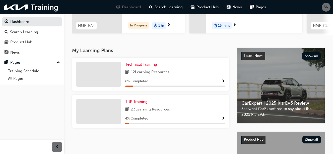
scroll to position [100, 0]
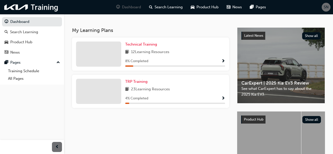
click at [173, 55] on div "12 Learning Resources" at bounding box center [175, 52] width 100 height 6
click at [222, 63] on span "Show Progress" at bounding box center [223, 61] width 4 height 5
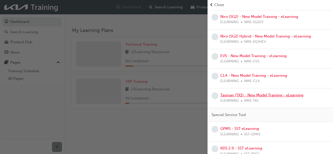
scroll to position [140, 0]
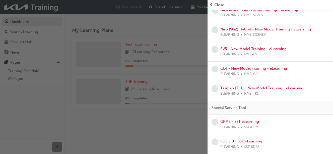
drag, startPoint x: 174, startPoint y: 124, endPoint x: 172, endPoint y: 122, distance: 2.6
click at [173, 123] on div "button" at bounding box center [104, 77] width 208 height 154
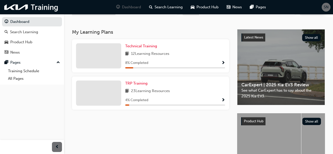
scroll to position [100, 0]
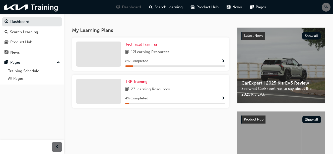
click at [223, 64] on span "Show Progress" at bounding box center [223, 61] width 4 height 5
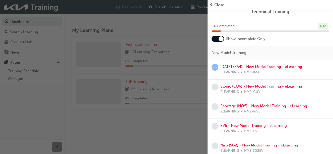
scroll to position [0, 0]
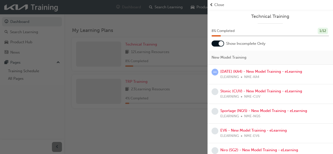
click at [164, 128] on div "button" at bounding box center [104, 77] width 208 height 154
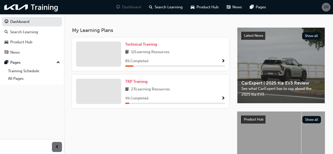
click at [222, 100] on span "Show Progress" at bounding box center [223, 98] width 4 height 5
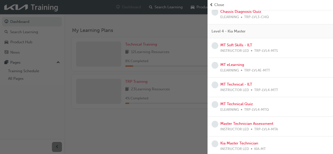
scroll to position [383, 0]
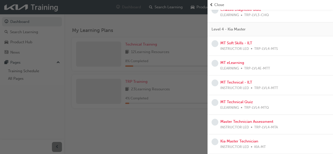
click at [186, 120] on div "button" at bounding box center [104, 77] width 208 height 154
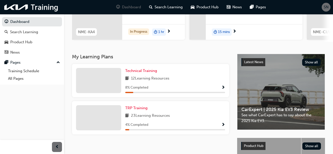
scroll to position [71, 0]
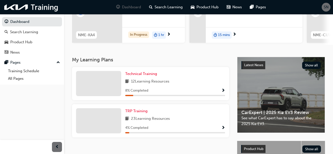
click at [224, 91] on span "Show Progress" at bounding box center [223, 90] width 4 height 5
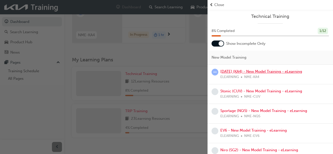
click at [251, 71] on link "[DATE] (KA4) - New Model Training - eLearning" at bounding box center [261, 71] width 82 height 5
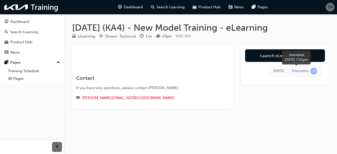
click at [311, 72] on span "learningRecordVerb_ATTEMPT-icon" at bounding box center [313, 71] width 7 height 7
click at [305, 73] on div "Attempted" at bounding box center [300, 71] width 17 height 5
click at [313, 70] on span "learningRecordVerb_ATTEMPT-icon" at bounding box center [313, 71] width 7 height 7
click at [279, 72] on div "[DATE]" at bounding box center [278, 71] width 11 height 6
click at [297, 68] on div "Attempted" at bounding box center [305, 71] width 26 height 7
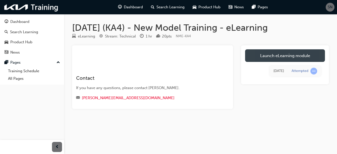
click at [291, 57] on link "Launch eLearning module" at bounding box center [285, 55] width 80 height 13
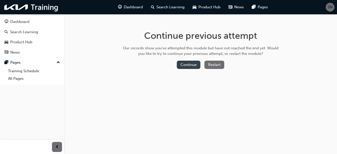
click at [187, 65] on button "Continue" at bounding box center [189, 65] width 24 height 8
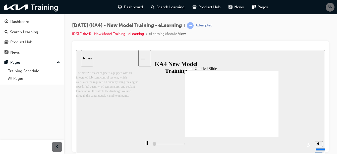
scroll to position [0, 0]
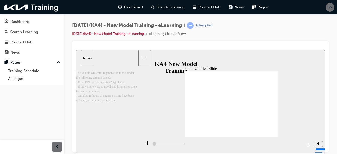
scroll to position [0, 0]
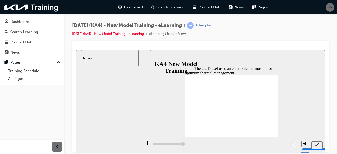
type input "5000"
radio input "true"
click at [316, 143] on icon "submit" at bounding box center [317, 144] width 4 height 5
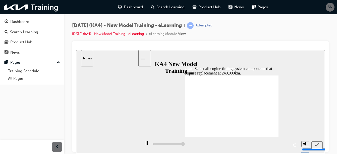
type input "5000"
checkbox input "true"
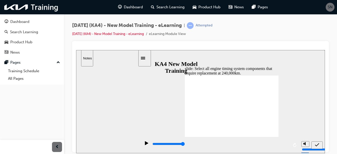
checkbox input "true"
click at [316, 144] on icon "submit" at bounding box center [317, 144] width 4 height 5
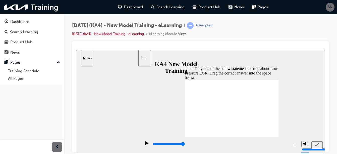
drag, startPoint x: 236, startPoint y: 114, endPoint x: 238, endPoint y: 90, distance: 24.2
click at [316, 144] on icon "submit" at bounding box center [317, 144] width 4 height 5
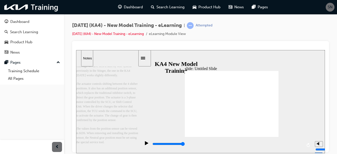
scroll to position [38, 0]
click at [253, 59] on div "slide: Untitled Slide Rectangle 2 직선 연결선 3 • Subtle differences in the SBW syst…" at bounding box center [200, 101] width 249 height 103
click at [292, 102] on div "slide: Untitled Slide Rectangle 2 직선 연결선 3 • Subtle differences in the SBW syst…" at bounding box center [200, 101] width 249 height 103
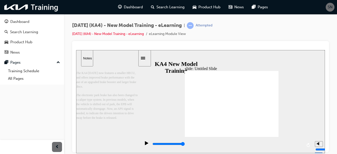
click at [289, 124] on div "slide: Untitled Slide 직선 연결선 3 • Brake System 그룹 1 Caliper-type EPB EPB-control…" at bounding box center [200, 101] width 249 height 103
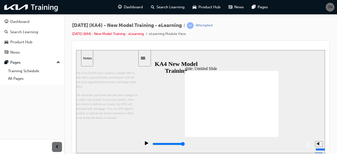
click at [289, 124] on div "slide: Untitled Slide 직선 연결선 3 • Brake System 그룹 1 Caliper-type EPB EPB-control…" at bounding box center [200, 101] width 249 height 103
click at [283, 94] on div "slide: Untitled Slide 직선 연결선 3 • Brake System 그룹 1 Caliper-type EPB EPB-control…" at bounding box center [200, 101] width 249 height 103
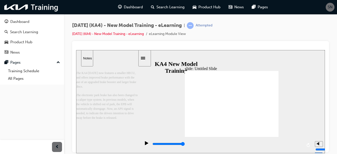
drag, startPoint x: 215, startPoint y: 97, endPoint x: 213, endPoint y: 95, distance: 2.9
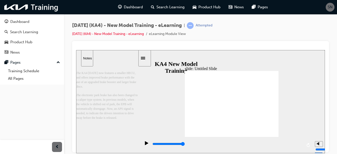
click at [279, 109] on div "slide: Untitled Slide 직선 연결선 3 • Brake System 그룹 1 Caliper-type EPB EPB-control…" at bounding box center [200, 101] width 249 height 103
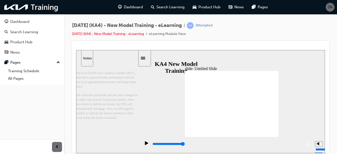
click at [279, 109] on div "slide: Untitled Slide 직선 연결선 3 • Brake System 그룹 1 Caliper-type EPB EPB-control…" at bounding box center [200, 101] width 249 height 103
click at [288, 101] on div "slide: Untitled Slide 직선 연결선 3 • Brake System 그룹 1 Caliper-type EPB EPB-control…" at bounding box center [200, 101] width 249 height 103
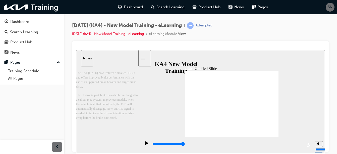
drag, startPoint x: 261, startPoint y: 84, endPoint x: 275, endPoint y: 107, distance: 26.6
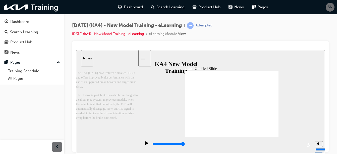
drag, startPoint x: 259, startPoint y: 138, endPoint x: 259, endPoint y: 134, distance: 4.0
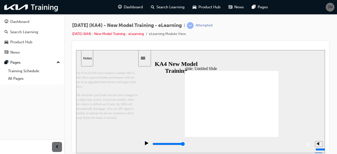
click at [259, 137] on div "playback controls" at bounding box center [226, 144] width 171 height 16
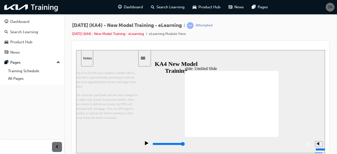
drag, startPoint x: 157, startPoint y: 145, endPoint x: 294, endPoint y: 147, distance: 136.8
click at [294, 146] on div "playback controls" at bounding box center [227, 144] width 150 height 6
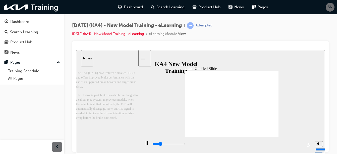
type input "12000"
type input "9"
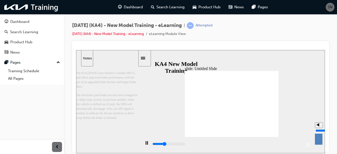
type input "12000"
type input "10"
type input "12300"
drag, startPoint x: 319, startPoint y: 125, endPoint x: 320, endPoint y: 119, distance: 5.9
type input "10"
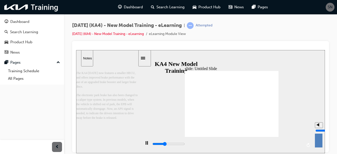
click at [320, 128] on input "volume" at bounding box center [331, 130] width 32 height 4
click at [319, 117] on div "slide: Untitled Slide 직선 연결선 3 • Brake System 그룹 1 Caliper-type EPB EPB-control…" at bounding box center [200, 101] width 249 height 103
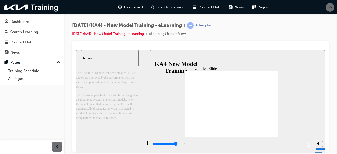
drag, startPoint x: 277, startPoint y: 107, endPoint x: 278, endPoint y: 103, distance: 4.8
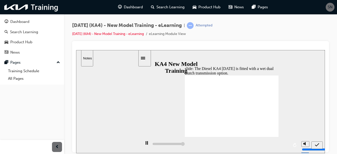
type input "5000"
radio input "true"
click at [317, 144] on icon "submit" at bounding box center [317, 144] width 4 height 5
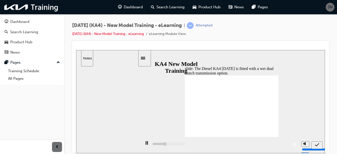
type input "5000"
radio input "false"
radio input "true"
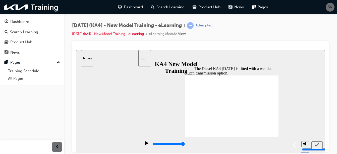
click at [317, 144] on icon "submit" at bounding box center [317, 144] width 4 height 5
drag, startPoint x: 230, startPoint y: 114, endPoint x: 231, endPoint y: 88, distance: 25.9
click at [317, 142] on icon "submit" at bounding box center [317, 144] width 4 height 5
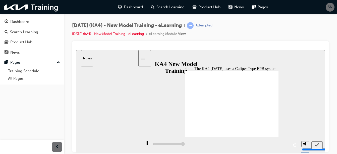
type input "5000"
radio input "true"
click at [317, 144] on icon "submit" at bounding box center [317, 144] width 4 height 5
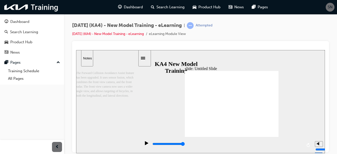
drag, startPoint x: 203, startPoint y: 88, endPoint x: 258, endPoint y: 83, distance: 55.3
click at [284, 83] on div "slide: Untitled Slide Rectangle 1 직선 연결선 3 Related controllers: front radar, fr…" at bounding box center [200, 101] width 249 height 103
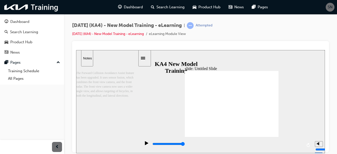
drag, startPoint x: 277, startPoint y: 129, endPoint x: 275, endPoint y: 120, distance: 9.2
drag, startPoint x: 276, startPoint y: 110, endPoint x: 277, endPoint y: 106, distance: 3.8
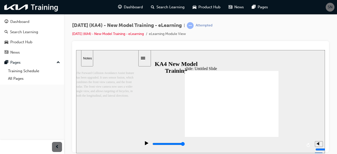
drag, startPoint x: 229, startPoint y: 143, endPoint x: 218, endPoint y: 144, distance: 11.6
click at [229, 143] on div "playback controls" at bounding box center [227, 144] width 150 height 6
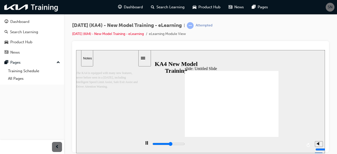
drag, startPoint x: 221, startPoint y: 142, endPoint x: 243, endPoint y: 142, distance: 21.6
click at [241, 143] on div "playback controls" at bounding box center [227, 144] width 150 height 6
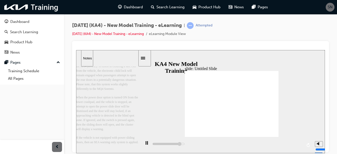
scroll to position [23, 0]
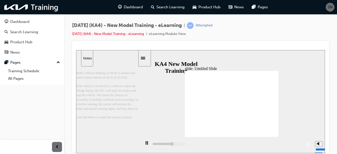
type input "34100"
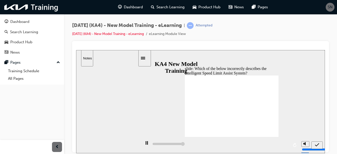
type input "5000"
radio input "true"
click at [317, 145] on icon "submit" at bounding box center [317, 144] width 4 height 3
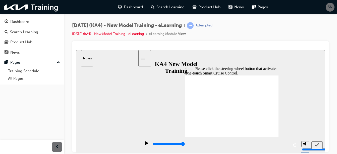
click at [318, 144] on icon "submit" at bounding box center [317, 144] width 4 height 5
type input "5000"
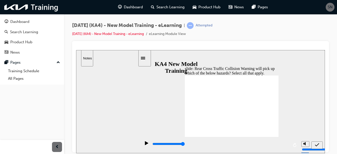
checkbox input "true"
click at [318, 144] on icon "submit" at bounding box center [317, 144] width 4 height 5
drag, startPoint x: 249, startPoint y: 108, endPoint x: 244, endPoint y: 92, distance: 17.2
drag, startPoint x: 244, startPoint y: 101, endPoint x: 241, endPoint y: 101, distance: 3.8
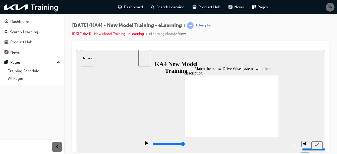
drag, startPoint x: 259, startPoint y: 117, endPoint x: 254, endPoint y: 115, distance: 4.7
drag, startPoint x: 256, startPoint y: 109, endPoint x: 253, endPoint y: 109, distance: 2.8
drag, startPoint x: 245, startPoint y: 110, endPoint x: 243, endPoint y: 118, distance: 8.8
drag, startPoint x: 240, startPoint y: 108, endPoint x: 235, endPoint y: 107, distance: 5.4
click at [317, 144] on icon "submit" at bounding box center [317, 144] width 4 height 5
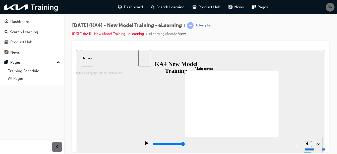
click at [279, 101] on div "slide: Untitled Slide 직선 연결선 3 ▶ Communication network configuration : Location…" at bounding box center [200, 101] width 249 height 103
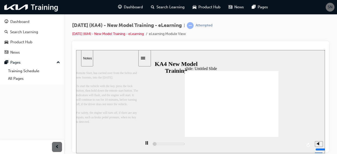
scroll to position [0, 0]
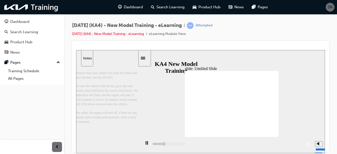
drag, startPoint x: 220, startPoint y: 125, endPoint x: 231, endPoint y: 128, distance: 11.4
drag, startPoint x: 232, startPoint y: 130, endPoint x: 234, endPoint y: 127, distance: 3.3
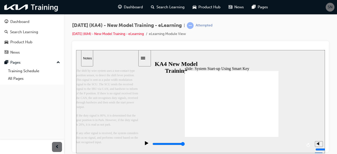
drag, startPoint x: 238, startPoint y: 109, endPoint x: 243, endPoint y: 102, distance: 9.0
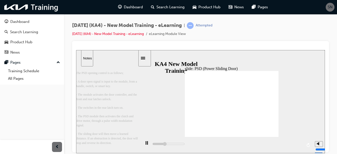
scroll to position [20, 0]
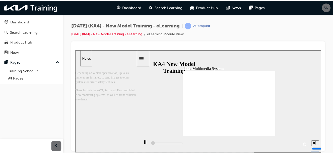
scroll to position [0, 0]
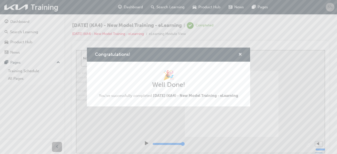
click at [239, 53] on span "cross-icon" at bounding box center [240, 54] width 4 height 5
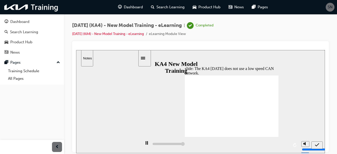
type input "5000"
radio input "true"
click at [319, 144] on icon "submit" at bounding box center [317, 144] width 4 height 5
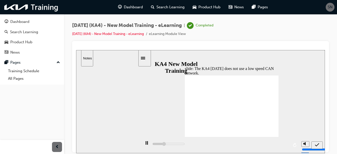
type input "5000"
radio input "true"
click at [317, 145] on icon "submit" at bounding box center [317, 144] width 4 height 3
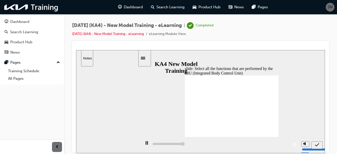
type input "5000"
checkbox input "true"
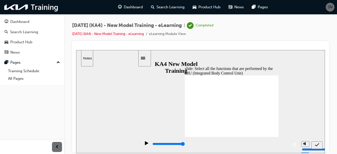
checkbox input "true"
click at [315, 143] on icon "submit" at bounding box center [317, 144] width 4 height 5
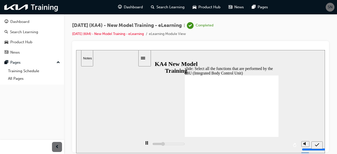
type input "5000"
checkbox input "true"
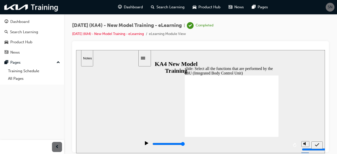
checkbox input "true"
click at [317, 144] on icon "submit" at bounding box center [317, 144] width 4 height 3
type input "5000"
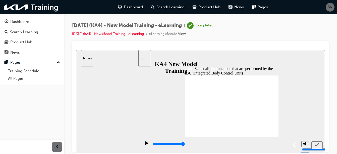
checkbox input "false"
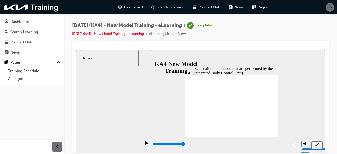
click at [318, 143] on icon "submit" at bounding box center [317, 144] width 4 height 3
type input "5000"
checkbox input "false"
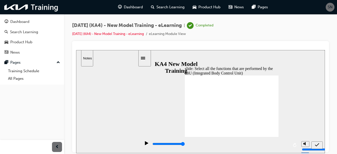
checkbox input "true"
click at [318, 142] on icon "submit" at bounding box center [317, 144] width 4 height 5
type input "5000"
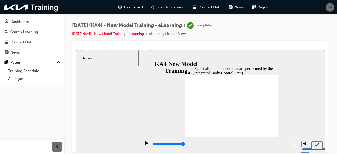
checkbox input "false"
checkbox input "true"
click at [316, 144] on icon "submit" at bounding box center [317, 144] width 4 height 5
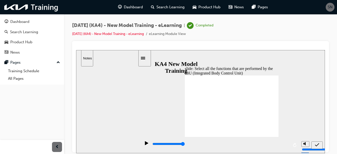
type input "5000"
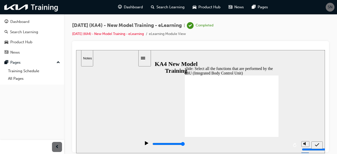
checkbox input "true"
checkbox input "false"
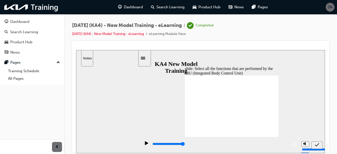
checkbox input "true"
click at [316, 144] on icon "submit" at bounding box center [317, 144] width 4 height 5
type input "5000"
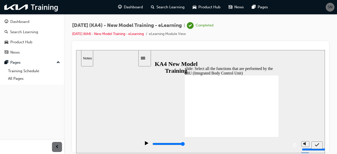
checkbox input "true"
click at [319, 143] on icon "submit" at bounding box center [317, 144] width 4 height 3
type input "5000"
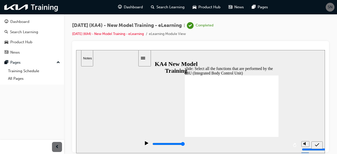
checkbox input "false"
click at [317, 144] on icon "submit" at bounding box center [317, 144] width 4 height 5
type input "5000"
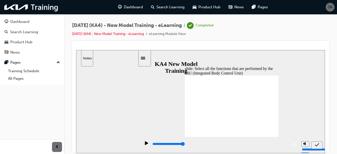
checkbox input "true"
checkbox input "false"
click at [316, 144] on icon "submit" at bounding box center [317, 144] width 4 height 5
type input "5000"
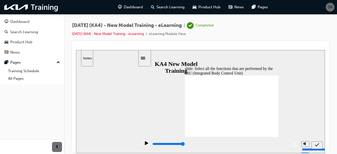
checkbox input "true"
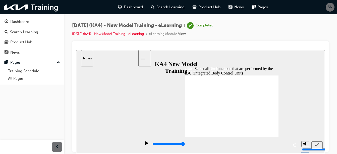
checkbox input "false"
click at [319, 142] on icon "submit" at bounding box center [317, 144] width 4 height 5
type input "5000"
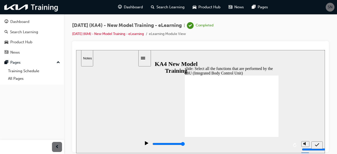
checkbox input "true"
click at [317, 144] on icon "submit" at bounding box center [317, 144] width 4 height 3
type input "5000"
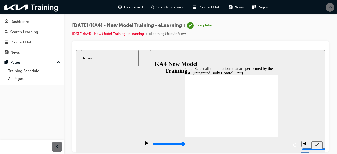
checkbox input "false"
click at [319, 141] on button "submit" at bounding box center [316, 145] width 11 height 8
type input "5000"
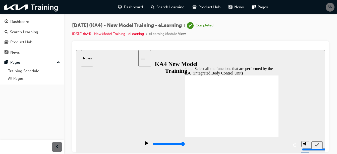
checkbox input "true"
click at [318, 142] on icon "submit" at bounding box center [317, 144] width 4 height 5
type input "5000"
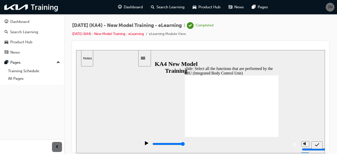
checkbox input "false"
checkbox input "true"
click at [317, 145] on icon "submit" at bounding box center [317, 144] width 4 height 3
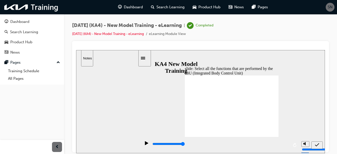
type input "5000"
checkbox input "false"
click at [317, 144] on icon "submit" at bounding box center [317, 144] width 4 height 5
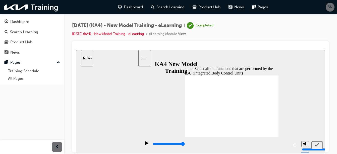
type input "5000"
checkbox input "false"
click at [317, 143] on icon "submit" at bounding box center [317, 144] width 4 height 5
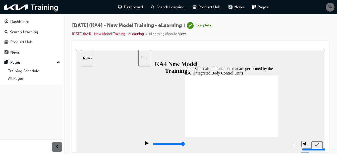
type input "5000"
checkbox input "false"
click at [316, 144] on icon "submit" at bounding box center [317, 144] width 4 height 5
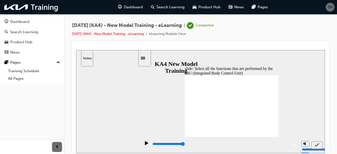
type input "5000"
checkbox input "false"
click at [318, 142] on icon "submit" at bounding box center [317, 144] width 4 height 5
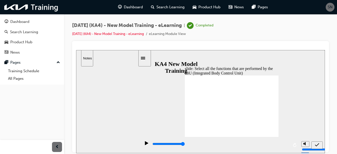
type input "5000"
checkbox input "false"
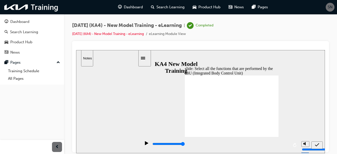
checkbox input "true"
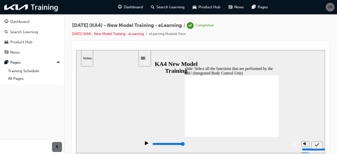
checkbox input "true"
click at [318, 144] on icon "submit" at bounding box center [317, 144] width 4 height 5
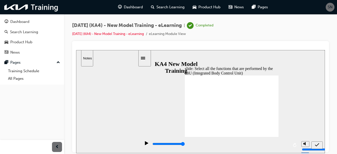
type input "5000"
checkbox input "false"
click at [316, 144] on icon "submit" at bounding box center [317, 144] width 4 height 5
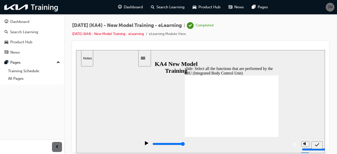
type input "5000"
checkbox input "false"
click at [317, 142] on div "submit" at bounding box center [316, 144] width 7 height 5
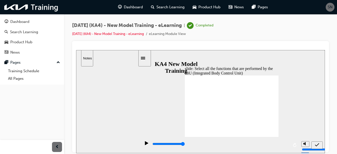
type input "5000"
checkbox input "false"
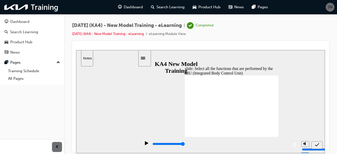
click at [319, 142] on div "submit" at bounding box center [316, 144] width 7 height 5
type input "5000"
checkbox input "false"
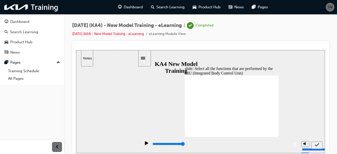
click at [315, 144] on icon "submit" at bounding box center [317, 144] width 4 height 3
type input "5000"
click at [143, 144] on div "play/pause" at bounding box center [146, 145] width 9 height 9
click at [145, 144] on icon "play/pause" at bounding box center [146, 143] width 3 height 4
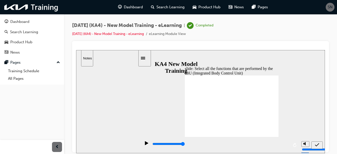
click at [115, 102] on div "sidebar" at bounding box center [107, 107] width 62 height 82
click at [147, 142] on icon "play/pause" at bounding box center [147, 143] width 4 height 4
click at [145, 144] on icon "play/pause" at bounding box center [146, 143] width 3 height 4
checkbox input "true"
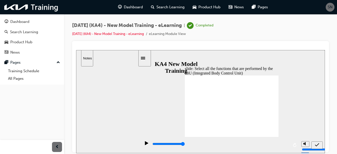
drag, startPoint x: 187, startPoint y: 97, endPoint x: 190, endPoint y: 54, distance: 42.8
checkbox input "true"
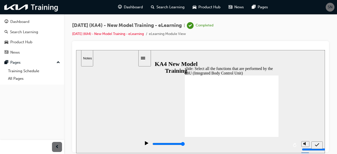
checkbox input "true"
click at [318, 144] on icon "submit" at bounding box center [317, 144] width 4 height 5
checkbox input "false"
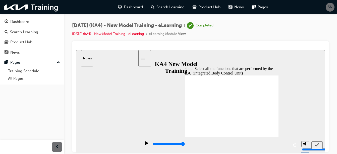
click at [317, 144] on icon "submit" at bounding box center [317, 144] width 4 height 5
checkbox input "true"
click at [318, 143] on icon "submit" at bounding box center [317, 144] width 4 height 3
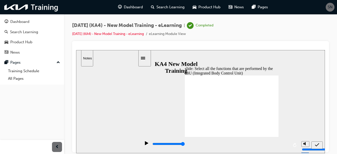
click at [317, 144] on icon "submit" at bounding box center [317, 144] width 4 height 5
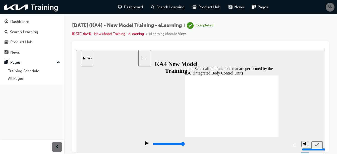
checkbox input "false"
click at [318, 143] on icon "submit" at bounding box center [317, 144] width 4 height 5
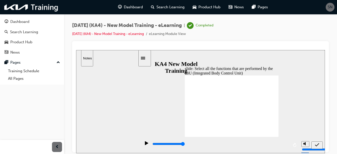
checkbox input "false"
checkbox input "true"
click at [318, 144] on icon "submit" at bounding box center [317, 144] width 4 height 3
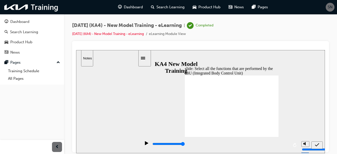
checkbox input "true"
checkbox input "false"
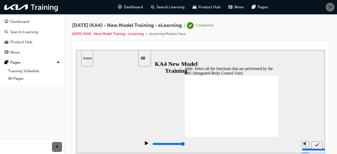
checkbox input "false"
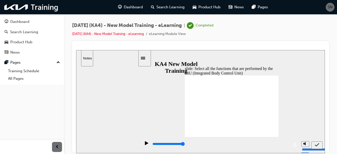
checkbox input "false"
checkbox input "true"
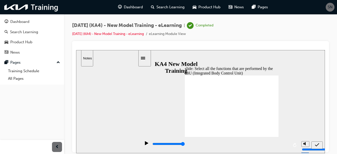
click at [317, 144] on icon "submit" at bounding box center [317, 144] width 4 height 5
checkbox input "false"
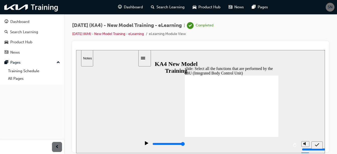
checkbox input "true"
click at [317, 142] on icon "submit" at bounding box center [317, 144] width 4 height 5
click at [178, 9] on span "Search Learning" at bounding box center [170, 7] width 28 height 6
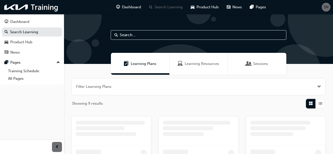
scroll to position [75, 0]
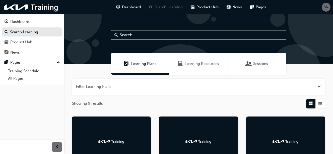
click at [258, 67] on div "Sessions" at bounding box center [257, 64] width 59 height 22
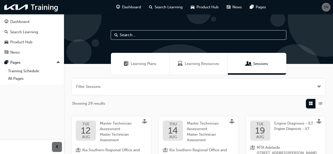
click at [139, 63] on span "Learning Plans" at bounding box center [144, 64] width 26 height 6
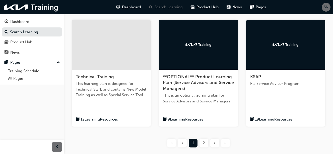
scroll to position [234, 0]
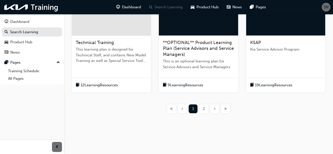
click at [228, 109] on div "»" at bounding box center [225, 108] width 9 height 9
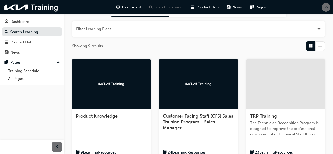
scroll to position [125, 0]
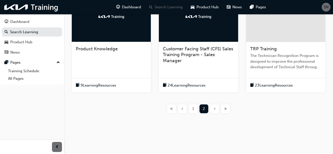
click at [172, 109] on span "«" at bounding box center [171, 109] width 3 height 6
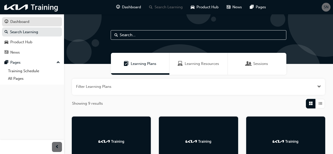
click at [32, 23] on div "Dashboard" at bounding box center [32, 22] width 55 height 6
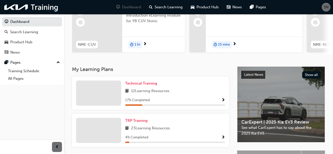
scroll to position [100, 0]
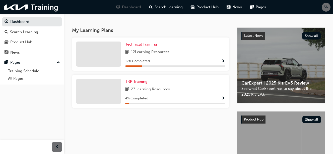
click at [216, 63] on div "17 % Completed" at bounding box center [175, 61] width 100 height 6
click at [224, 61] on span "Show Progress" at bounding box center [223, 61] width 4 height 5
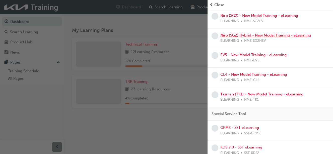
scroll to position [121, 0]
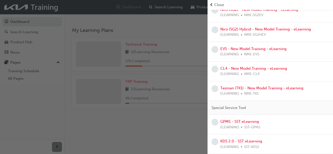
drag, startPoint x: 166, startPoint y: 113, endPoint x: 167, endPoint y: 110, distance: 2.7
click at [167, 112] on div "button" at bounding box center [104, 77] width 208 height 154
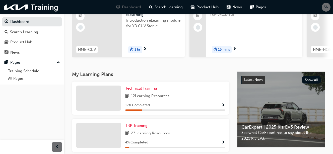
scroll to position [0, 0]
